Goal: Obtain resource: Download file/media

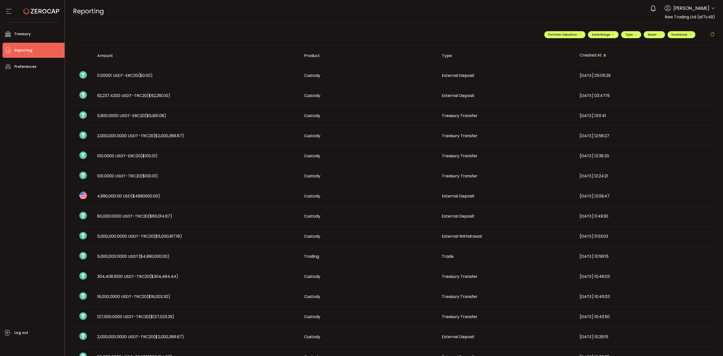
click at [711, 4] on div "0 [PERSON_NAME] Account Raw Trading Ltd (af7c49) Raw Trading Ltd (Payments) (dc…" at bounding box center [680, 8] width 67 height 11
click at [711, 9] on icon at bounding box center [713, 8] width 4 height 4
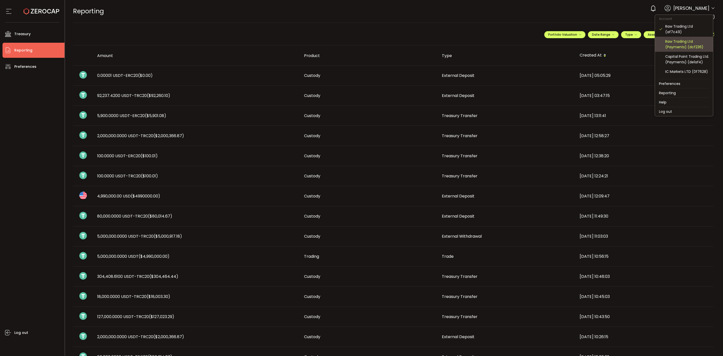
click at [688, 46] on div "Raw Trading Ltd (Payments) (dcf236)" at bounding box center [687, 44] width 44 height 11
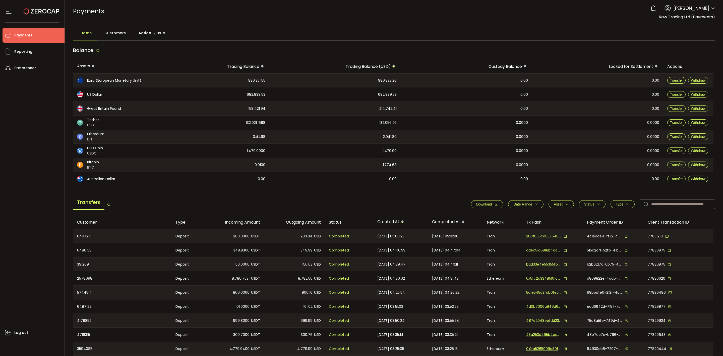
click at [534, 205] on icon "button" at bounding box center [536, 204] width 4 height 4
click at [502, 215] on icon at bounding box center [505, 217] width 6 height 8
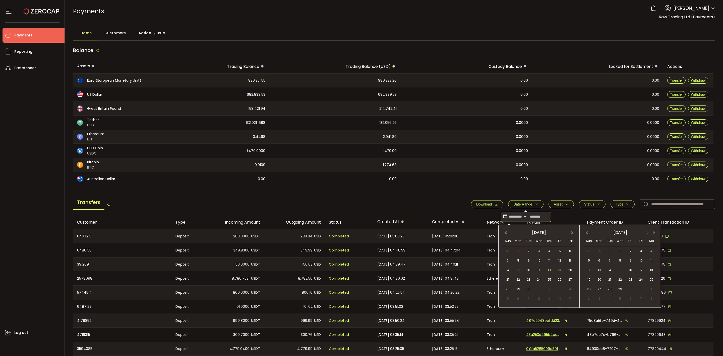
drag, startPoint x: 519, startPoint y: 270, endPoint x: 547, endPoint y: 268, distance: 28.2
click at [520, 270] on span "15" at bounding box center [518, 270] width 6 height 6
click at [558, 269] on span "19" at bounding box center [560, 270] width 6 height 6
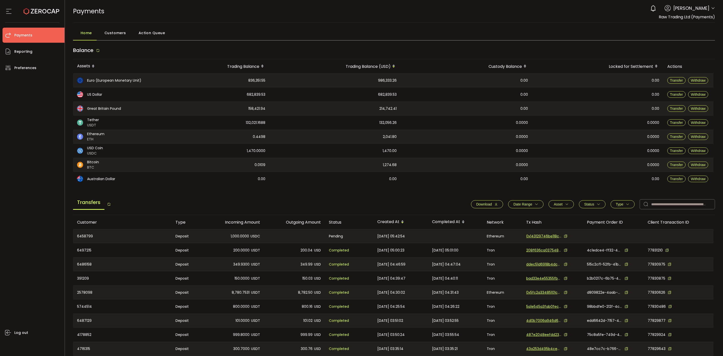
click at [491, 206] on button "Download" at bounding box center [487, 204] width 32 height 8
